Goal: Information Seeking & Learning: Check status

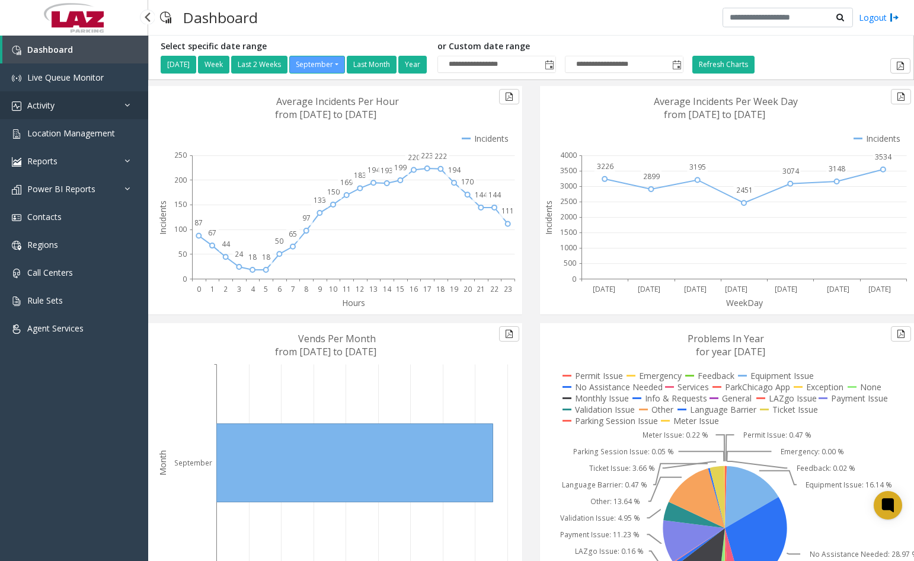
click at [72, 104] on link "Activity" at bounding box center [74, 105] width 148 height 28
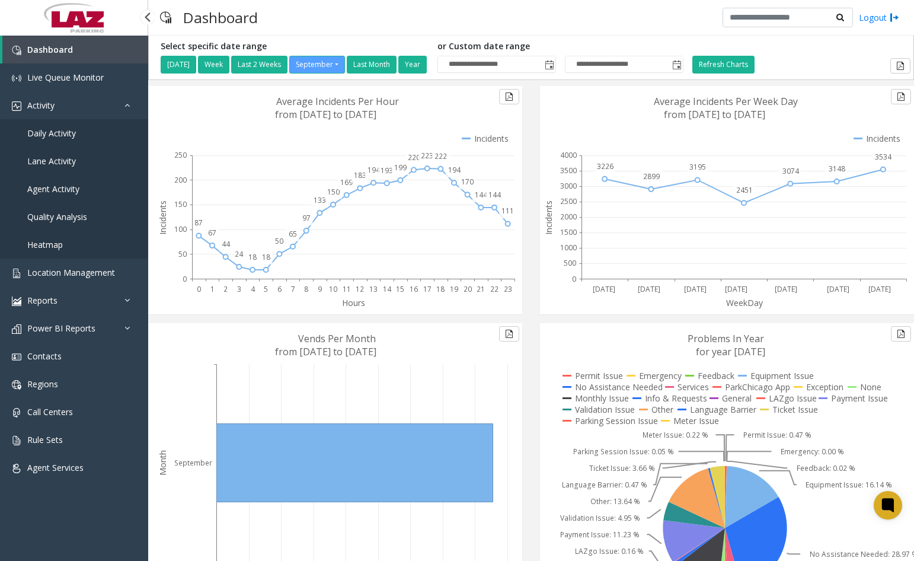
click at [55, 187] on span "Agent Activity" at bounding box center [53, 188] width 52 height 11
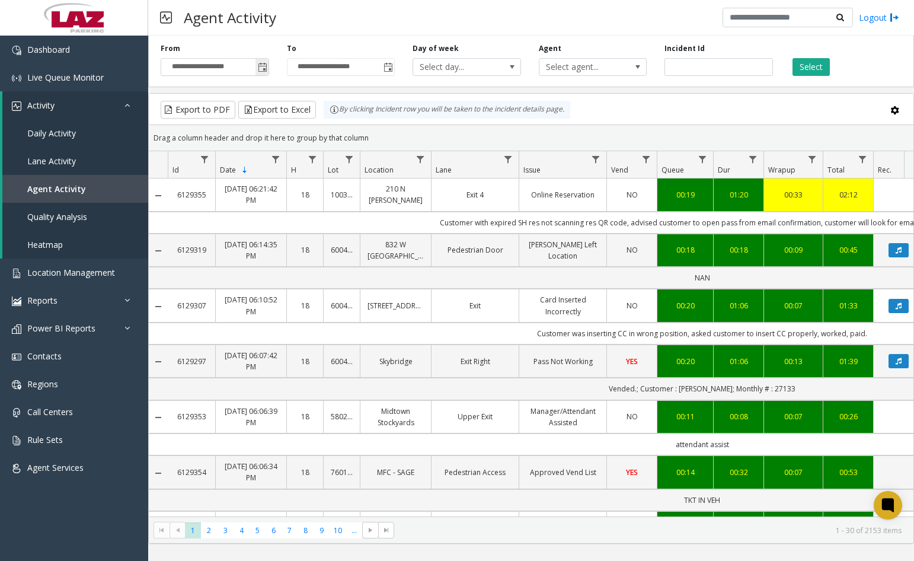
click at [264, 71] on span "Toggle popup" at bounding box center [262, 67] width 9 height 9
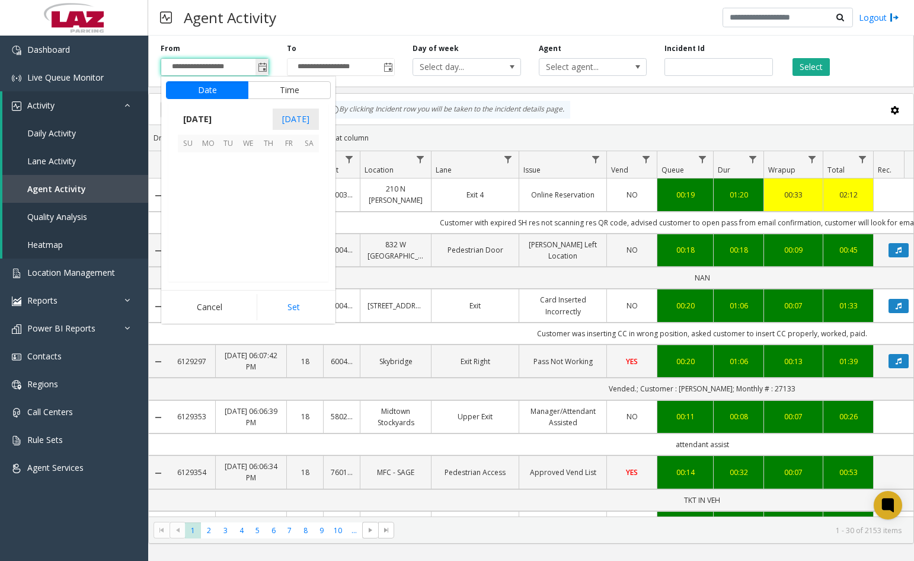
scroll to position [212936, 0]
click at [208, 183] on span "8" at bounding box center [208, 183] width 20 height 20
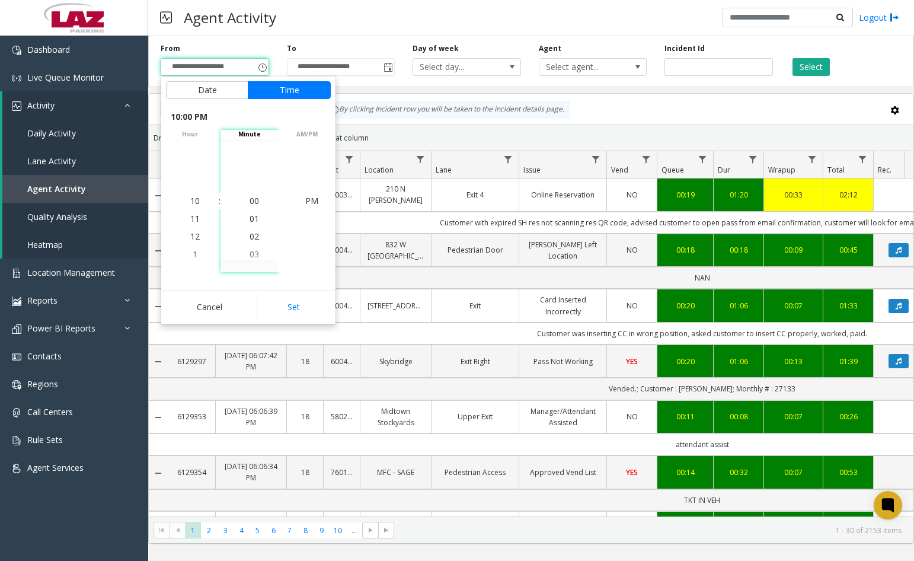
click at [292, 323] on div "Cancel Set" at bounding box center [248, 307] width 174 height 34
click at [290, 309] on button "Set" at bounding box center [294, 307] width 75 height 26
type input "**********"
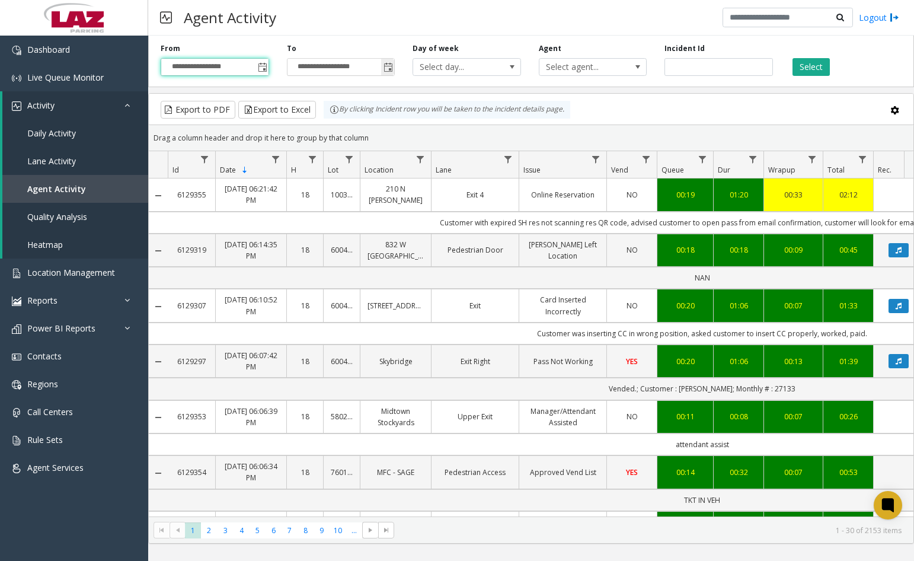
click at [388, 70] on span "Toggle popup" at bounding box center [388, 67] width 9 height 9
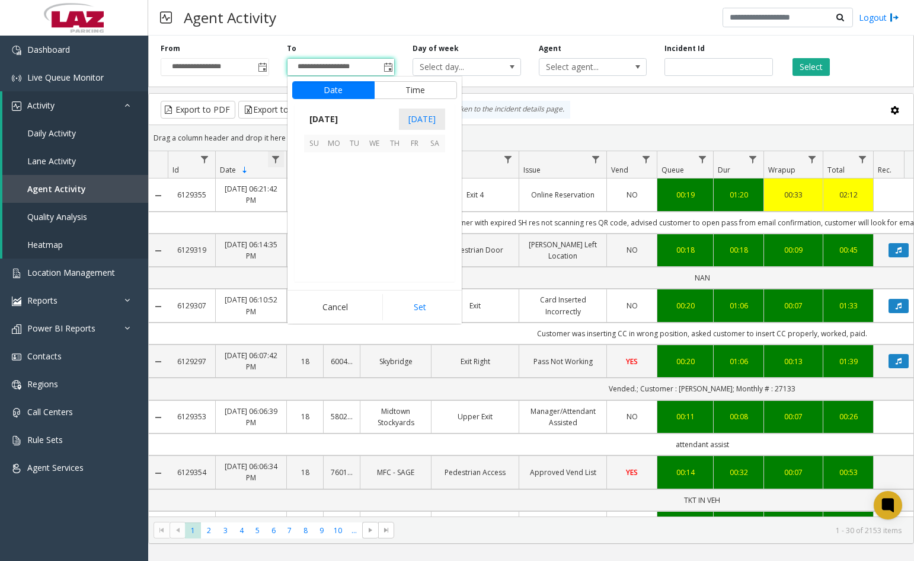
scroll to position [1050, 0]
click at [331, 183] on span "8" at bounding box center [334, 183] width 20 height 20
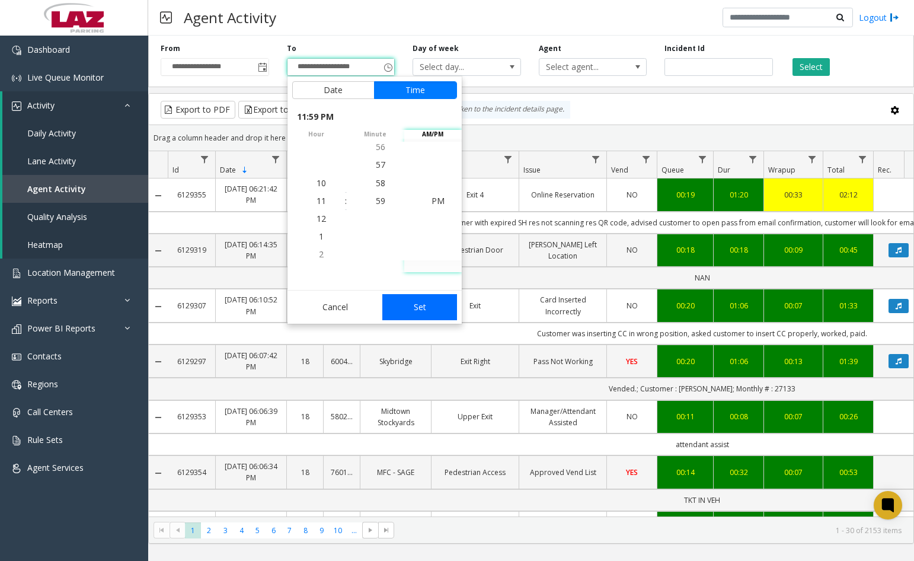
click at [418, 302] on button "Set" at bounding box center [419, 307] width 75 height 26
type input "**********"
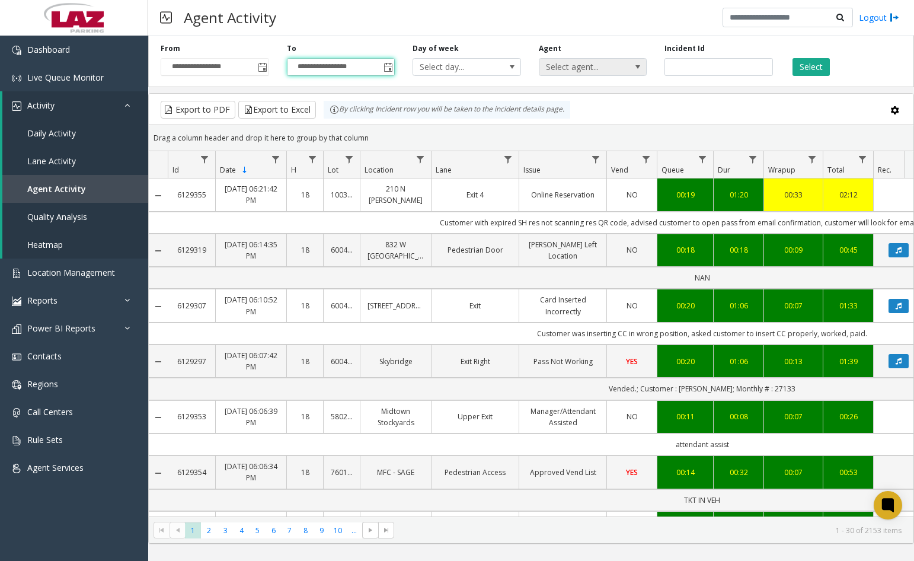
click at [607, 68] on span "Select agent..." at bounding box center [582, 67] width 85 height 17
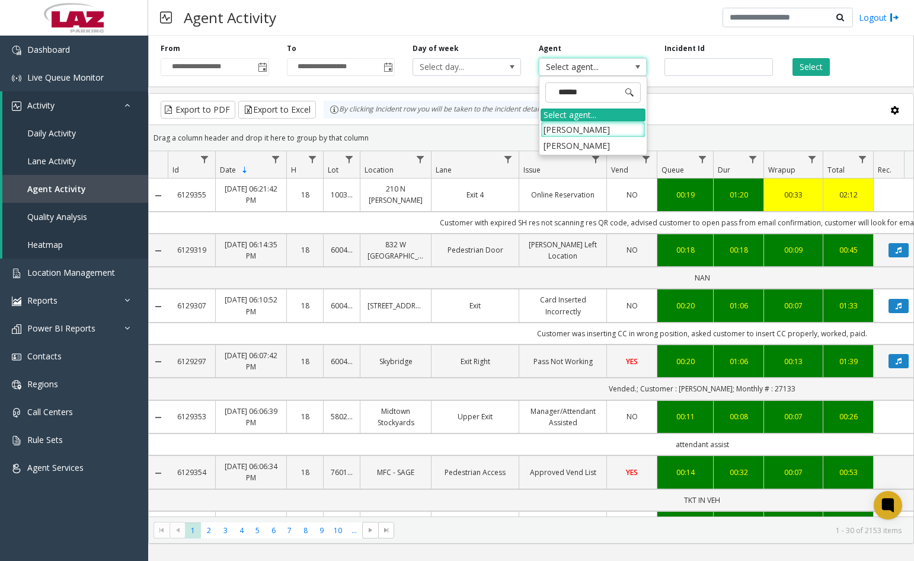
type input "******"
click at [589, 149] on li "[PERSON_NAME]" at bounding box center [593, 146] width 105 height 16
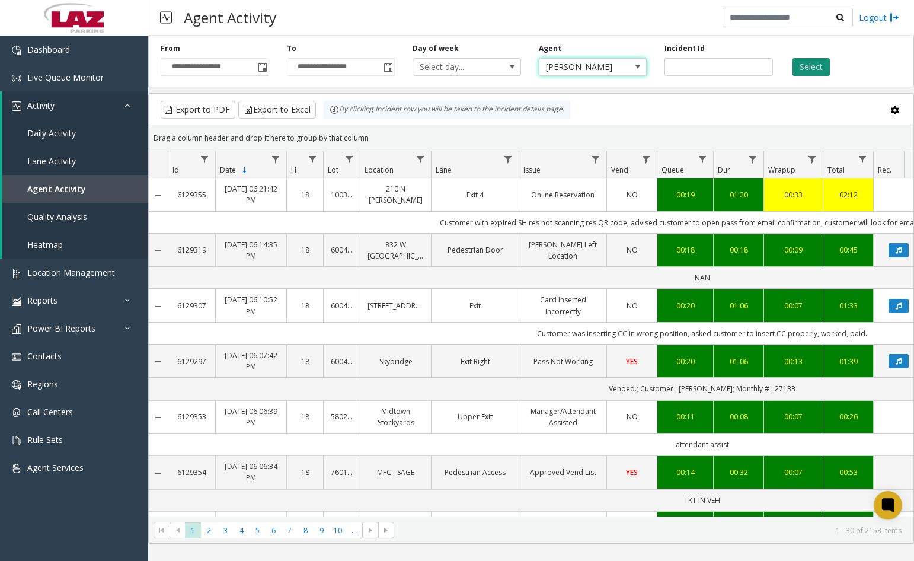
click at [809, 61] on button "Select" at bounding box center [811, 67] width 37 height 18
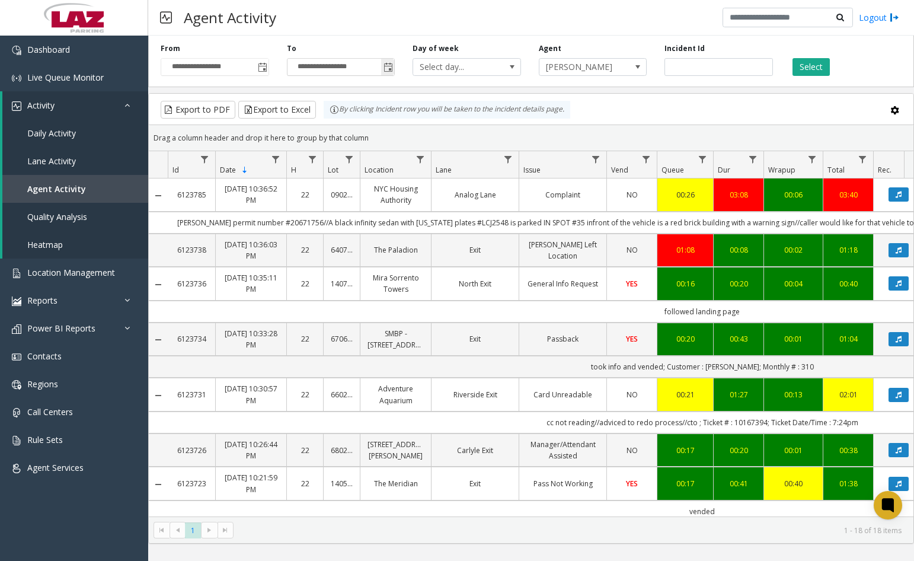
click at [393, 68] on span "Toggle popup" at bounding box center [387, 67] width 13 height 19
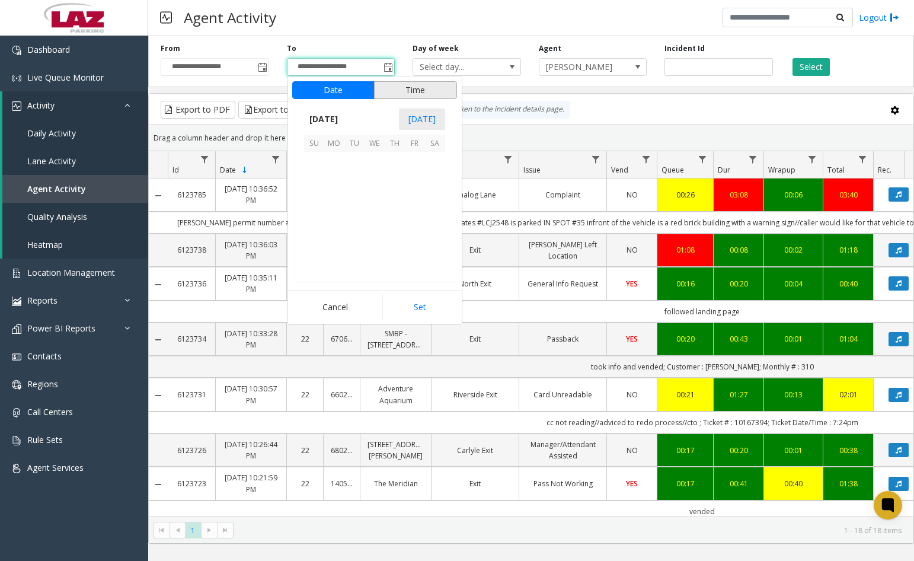
scroll to position [1050, 0]
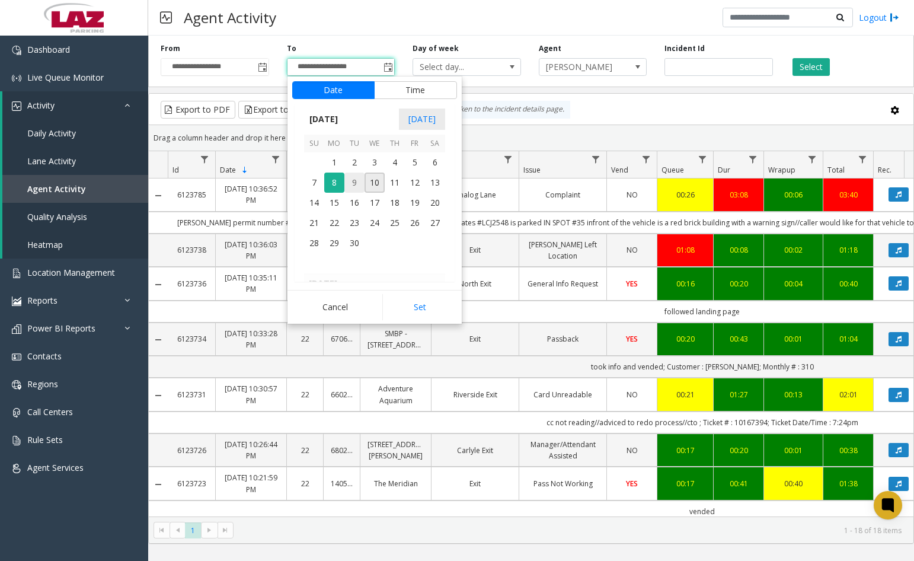
click at [350, 189] on span "9" at bounding box center [354, 183] width 20 height 20
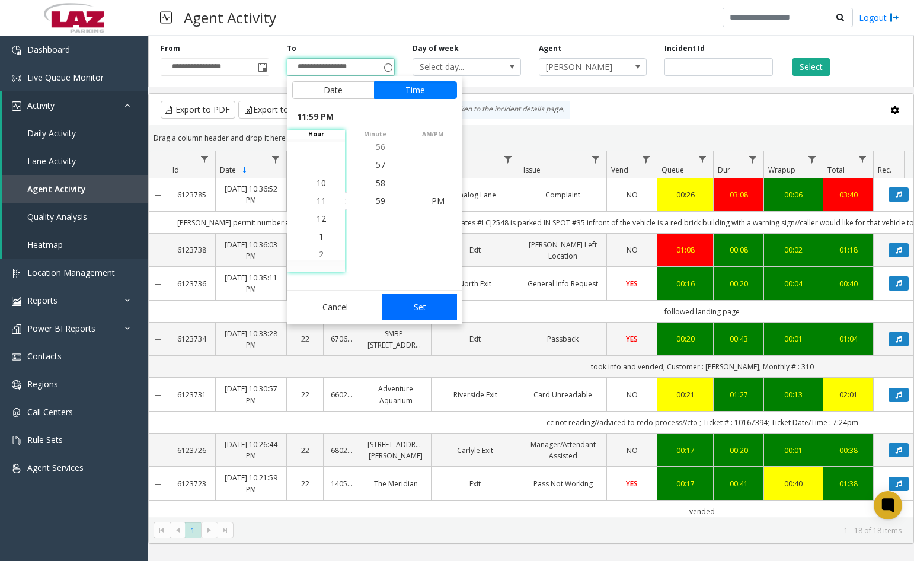
click at [407, 309] on button "Set" at bounding box center [419, 307] width 75 height 26
type input "**********"
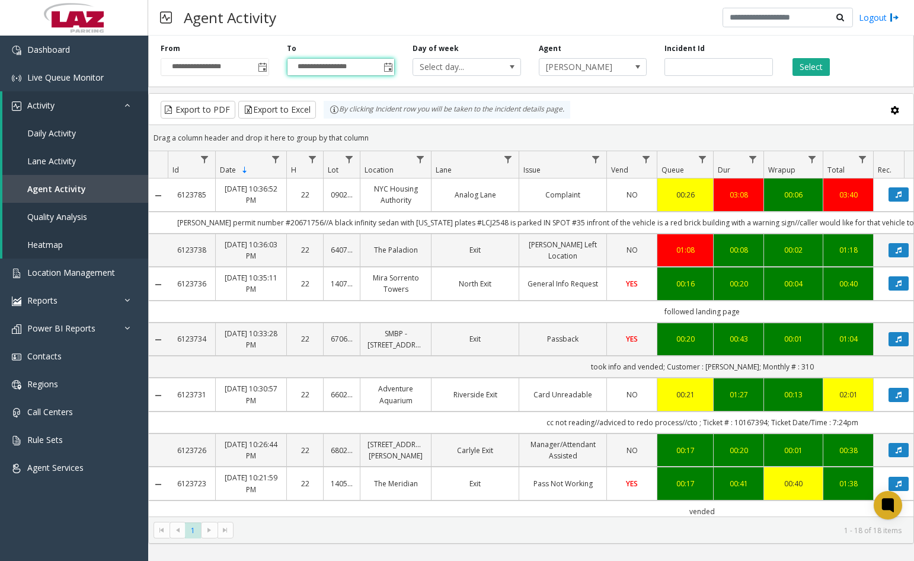
click at [812, 54] on div "Select" at bounding box center [845, 59] width 126 height 33
click at [811, 60] on button "Select" at bounding box center [811, 67] width 37 height 18
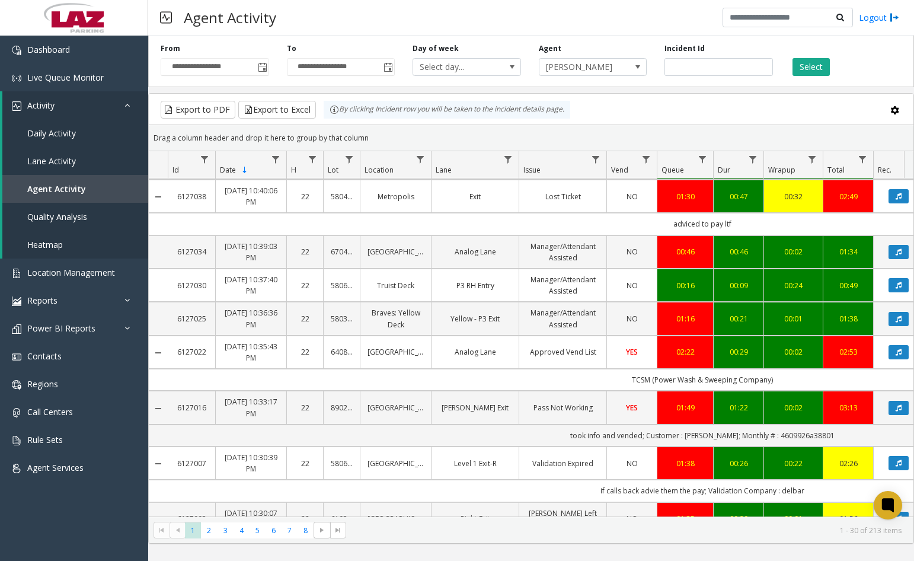
scroll to position [1070, 0]
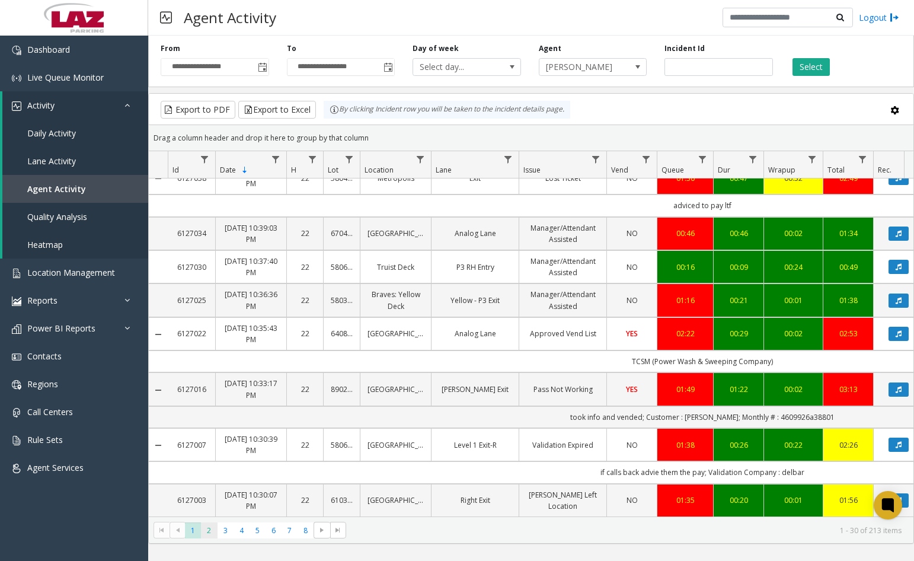
click at [214, 529] on span "2" at bounding box center [209, 530] width 16 height 16
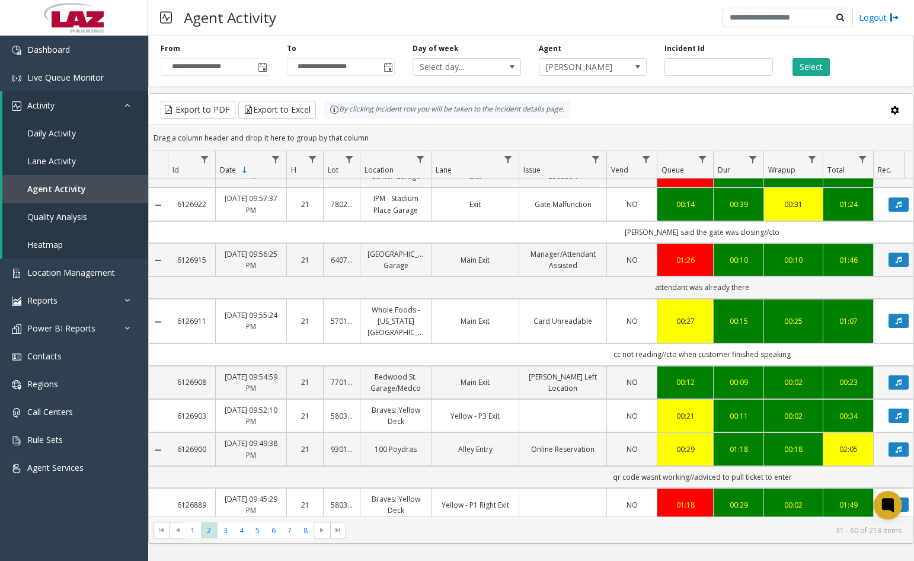
scroll to position [356, 0]
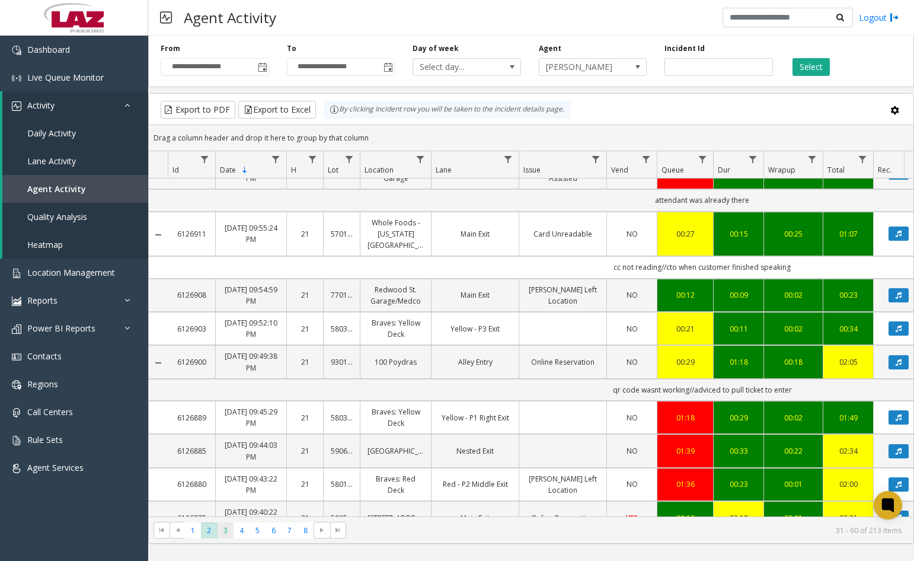
click at [227, 531] on span "3" at bounding box center [226, 530] width 16 height 16
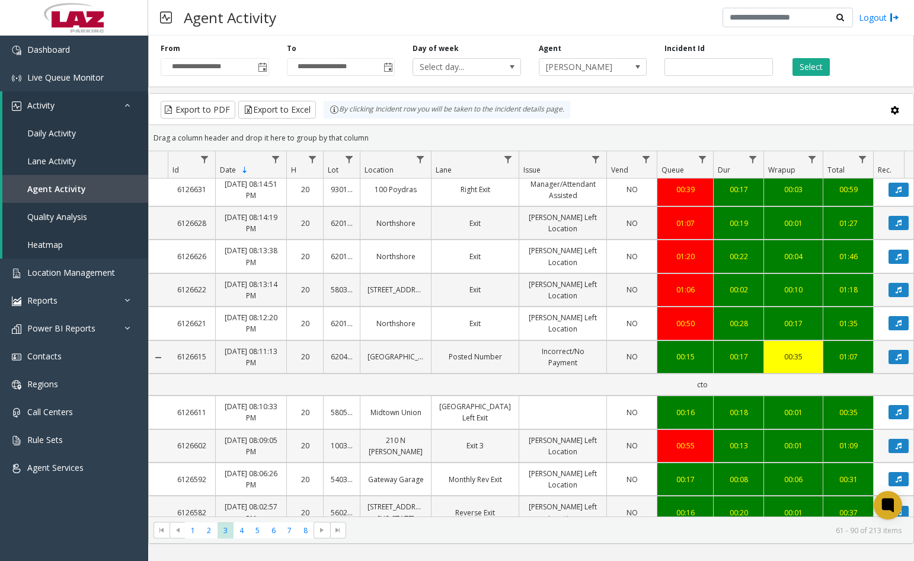
scroll to position [983, 0]
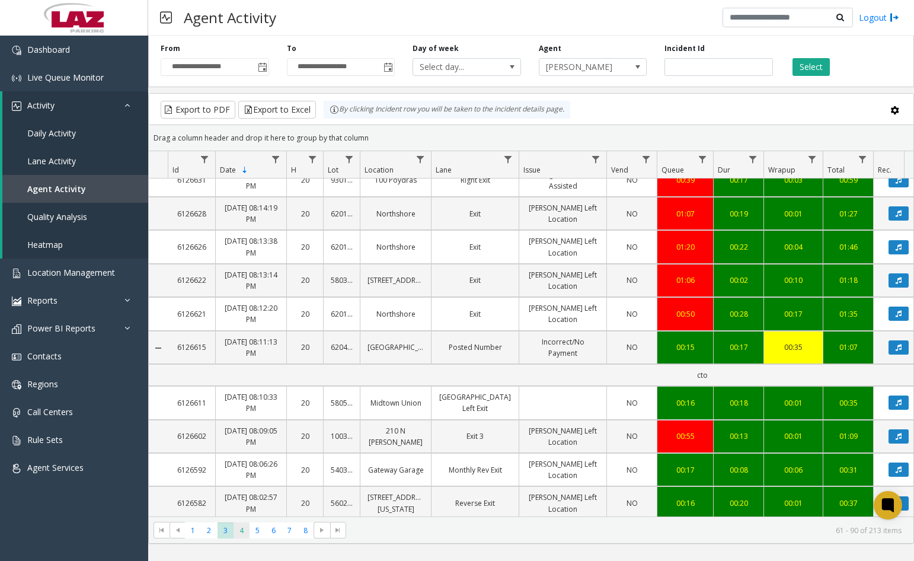
click at [243, 532] on span "4" at bounding box center [242, 530] width 16 height 16
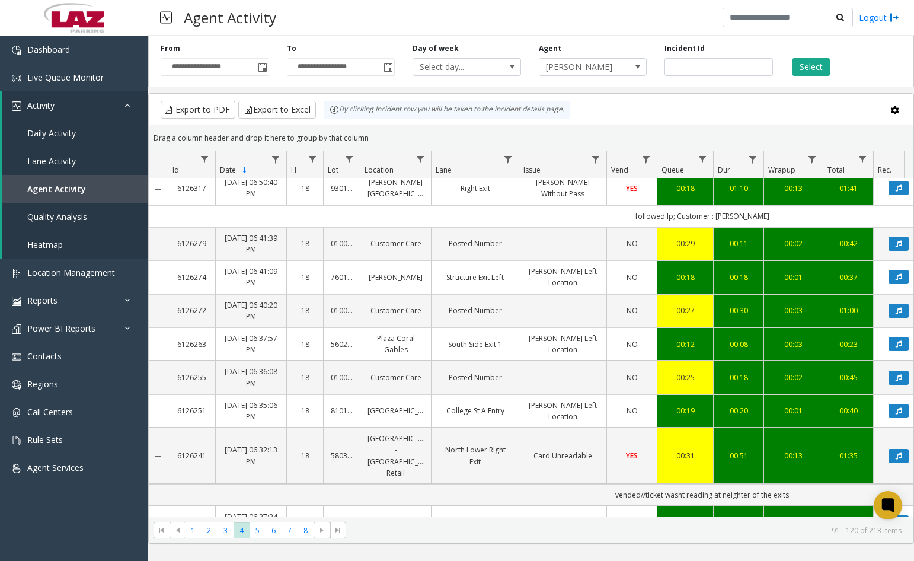
scroll to position [1049, 0]
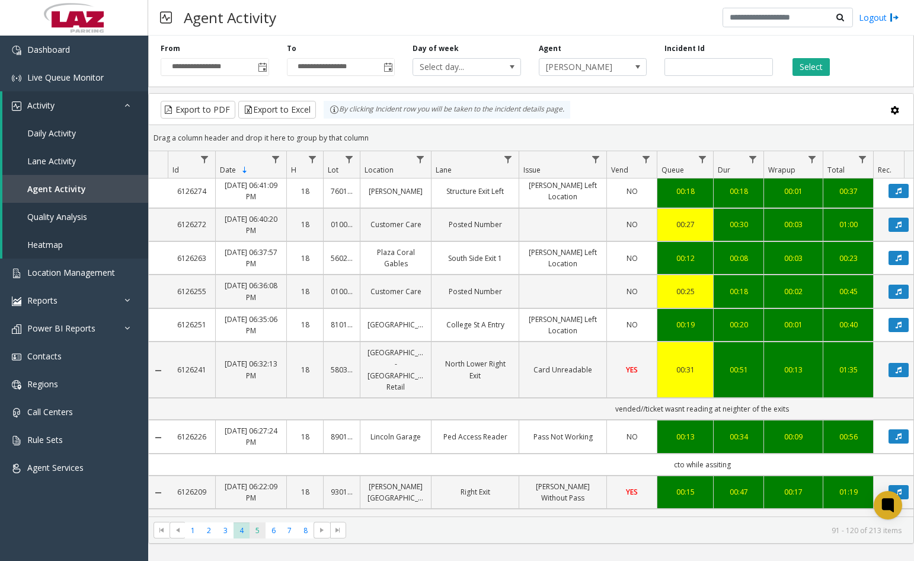
click at [255, 529] on span "5" at bounding box center [258, 530] width 16 height 16
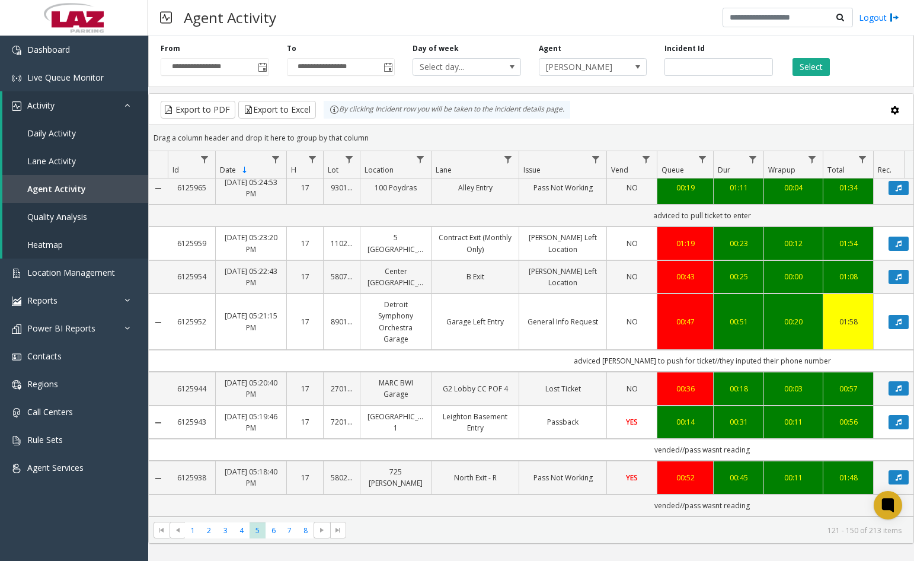
scroll to position [1116, 0]
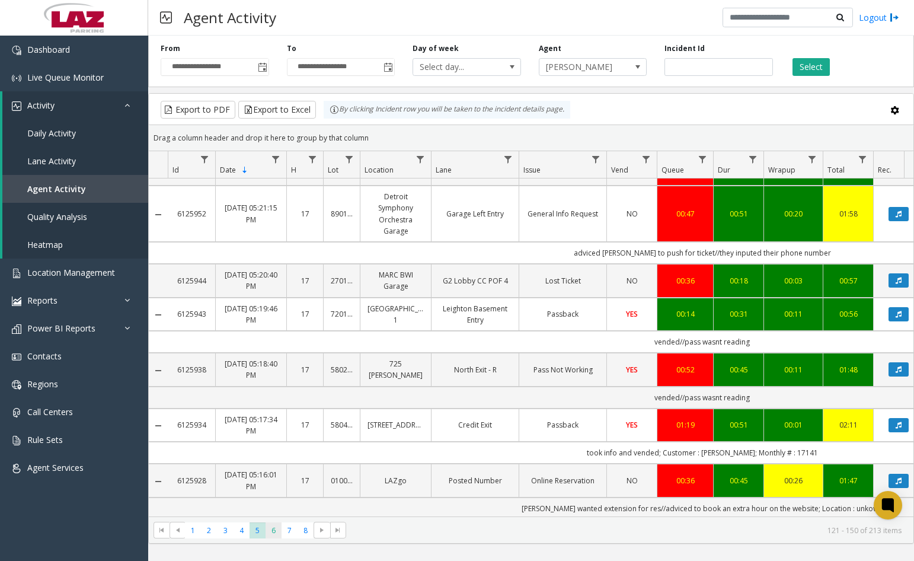
click at [273, 531] on span "6" at bounding box center [274, 530] width 16 height 16
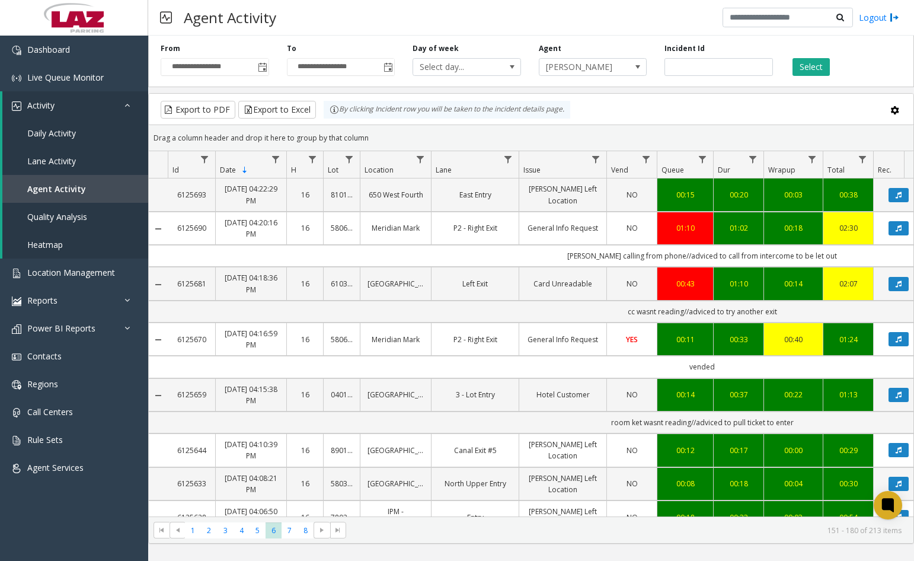
scroll to position [1182, 0]
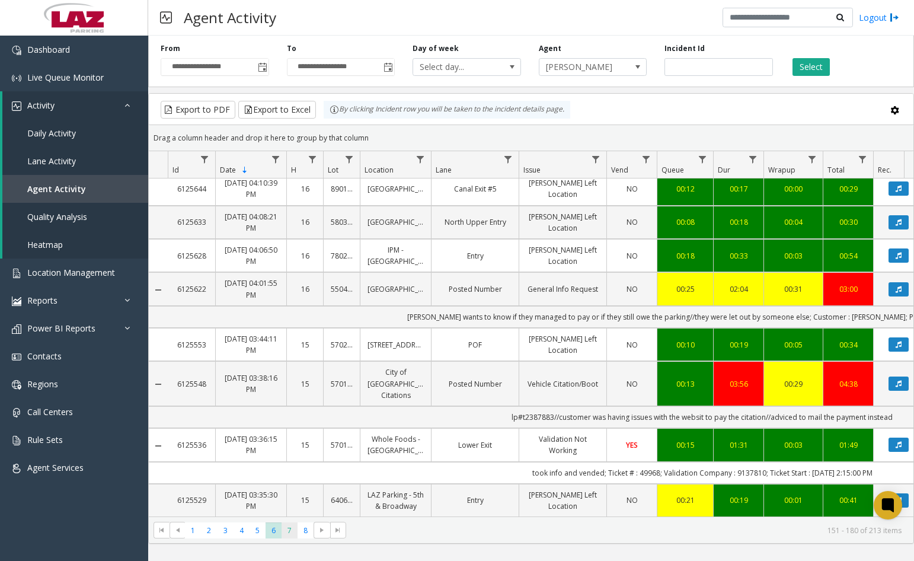
click at [297, 528] on span "7" at bounding box center [290, 530] width 16 height 16
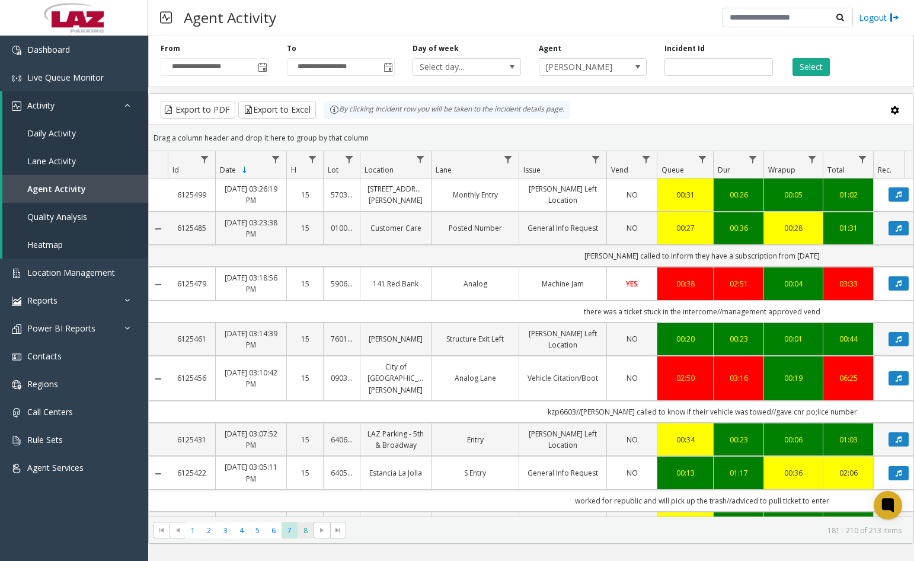
click at [307, 527] on span "8" at bounding box center [306, 530] width 16 height 16
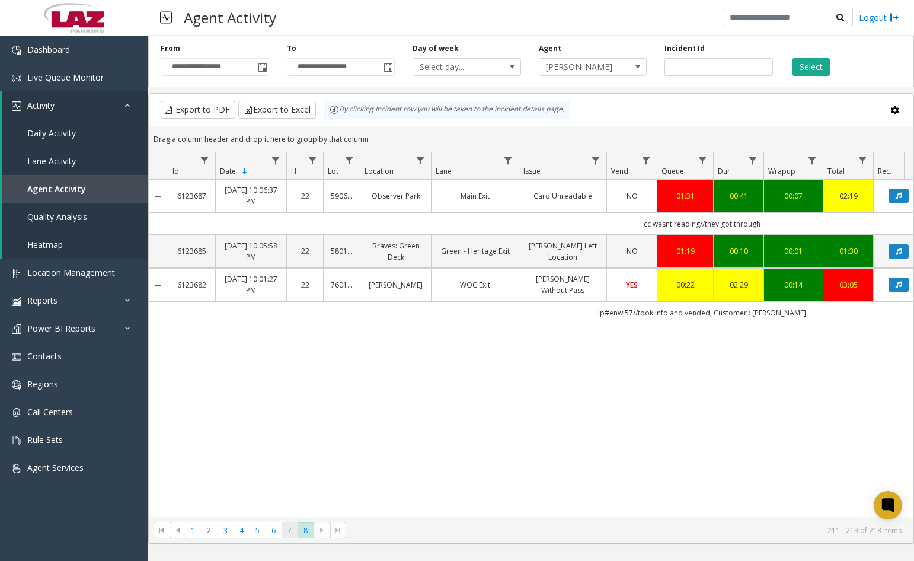
click at [283, 529] on span "7" at bounding box center [290, 530] width 16 height 16
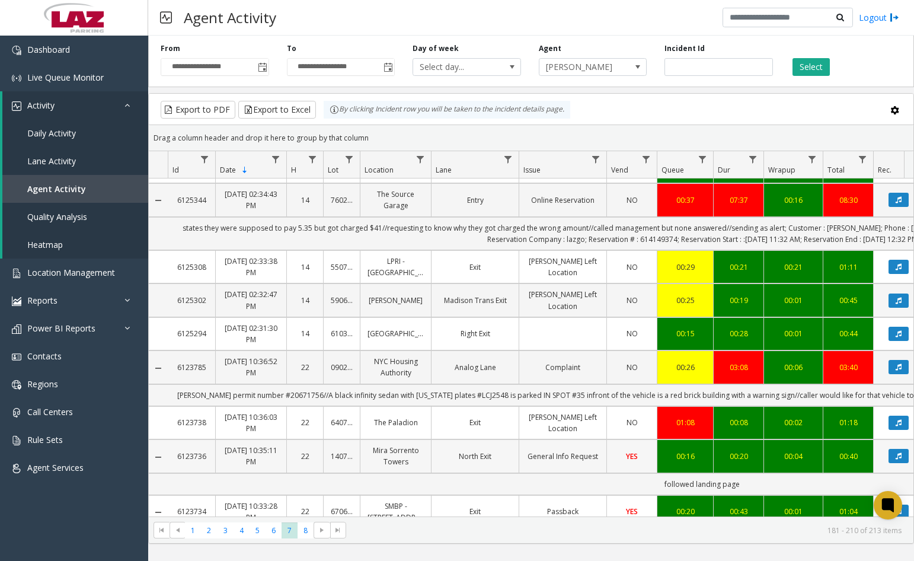
scroll to position [501, 0]
